Goal: Task Accomplishment & Management: Use online tool/utility

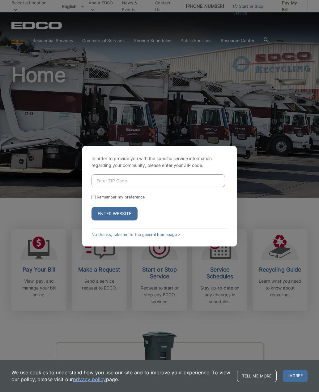
click at [205, 186] on input "Enter ZIP Code" at bounding box center [159, 180] width 134 height 13
type input "92025"
click at [125, 220] on button "Enter Website" at bounding box center [115, 214] width 46 height 14
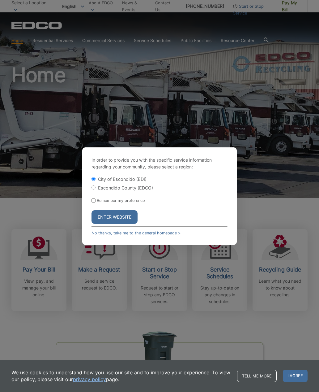
click at [92, 191] on div "Escondido County (EDCO)" at bounding box center [160, 187] width 136 height 6
click at [94, 189] on input "Escondido County (EDCO)" at bounding box center [94, 187] width 4 height 4
radio input "true"
click at [127, 224] on button "Enter Website" at bounding box center [115, 217] width 46 height 14
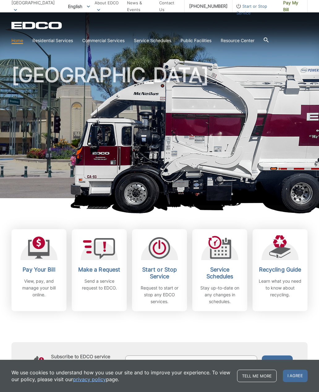
click at [35, 271] on h2 "Pay Your Bill" at bounding box center [39, 269] width 46 height 7
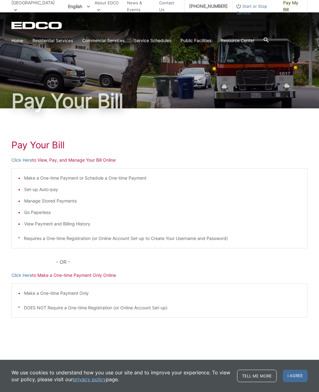
click at [22, 160] on link "Click Here" at bounding box center [21, 160] width 21 height 7
